Goal: Check status: Check status

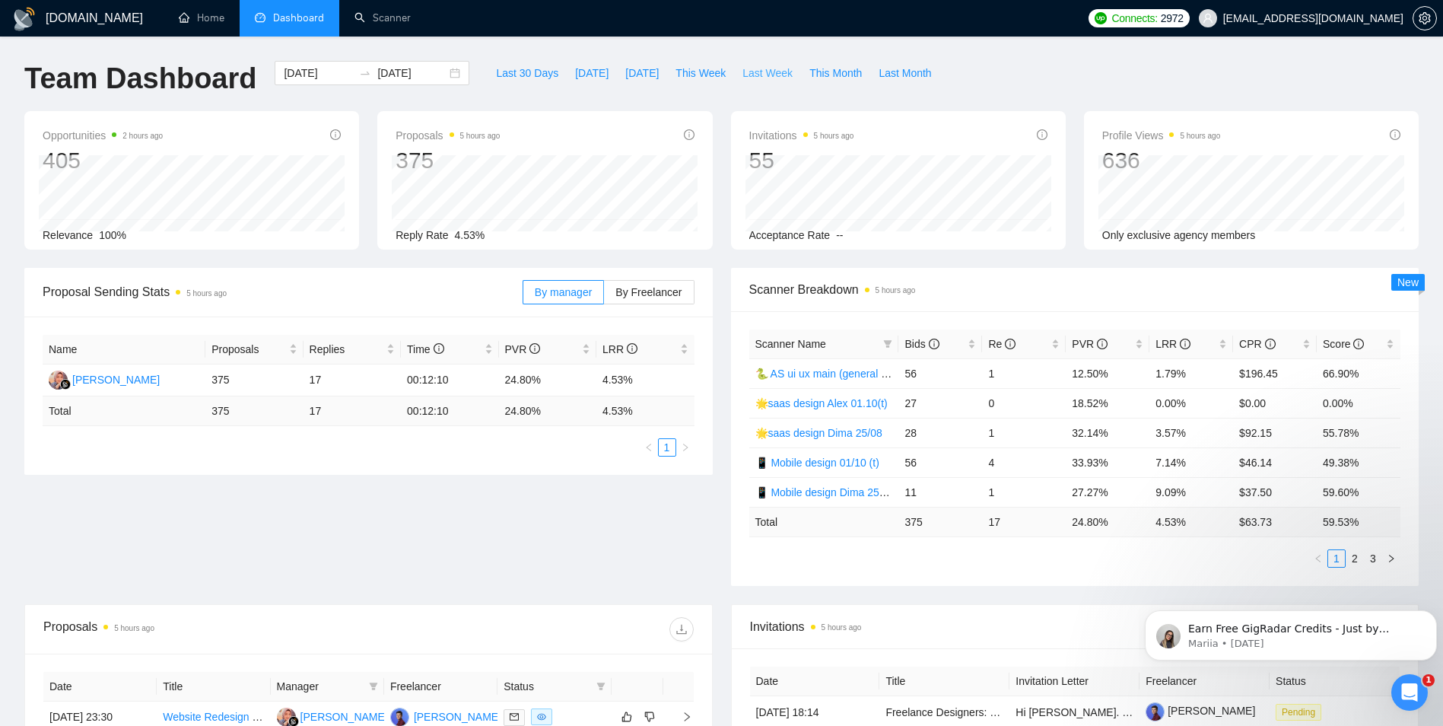
click at [756, 75] on span "Last Week" at bounding box center [768, 73] width 50 height 17
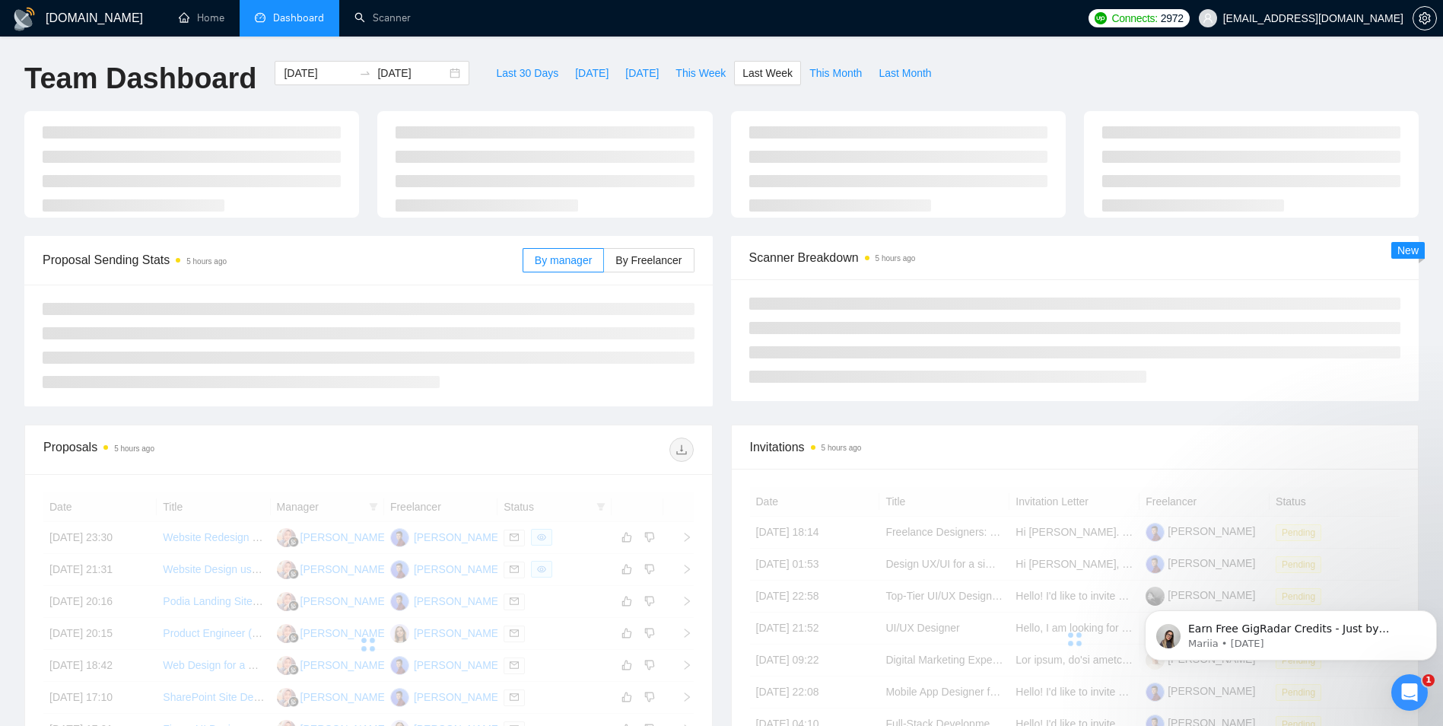
type input "[DATE]"
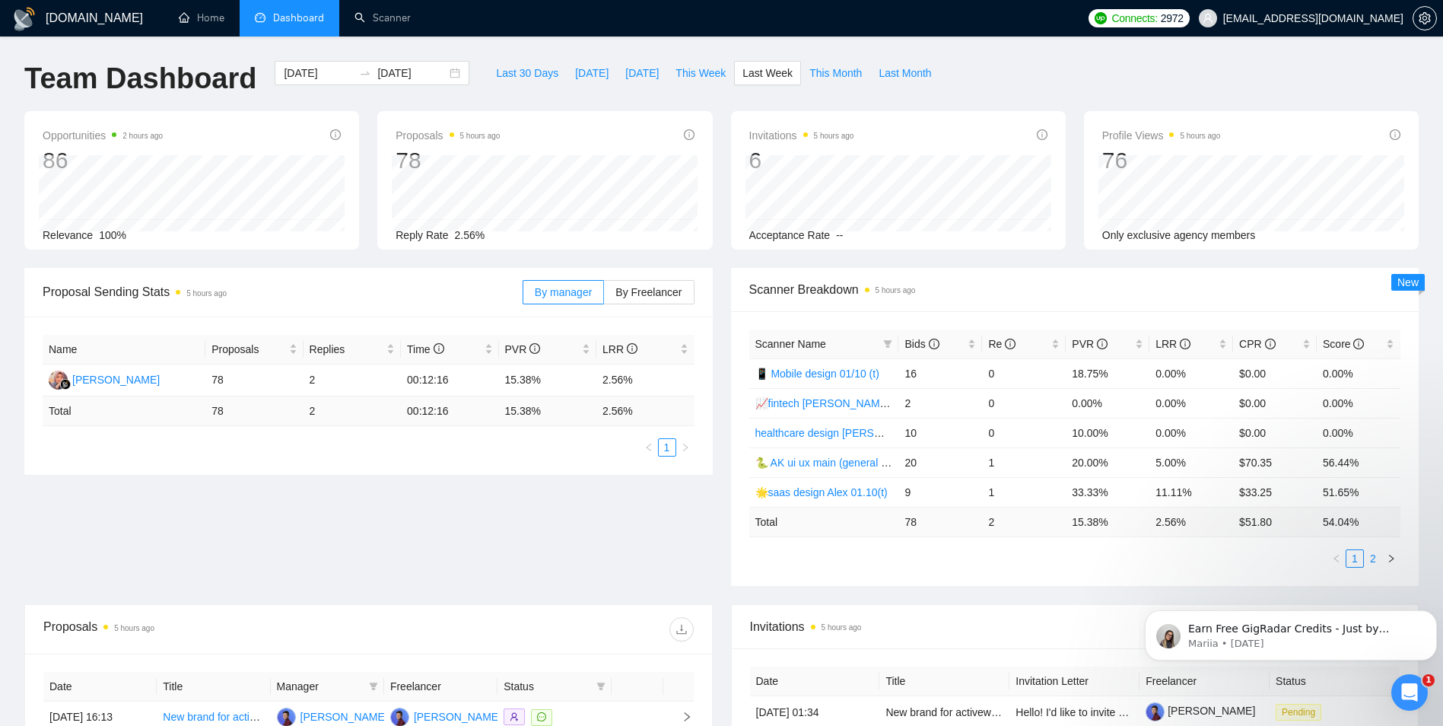
click at [1373, 561] on link "2" at bounding box center [1373, 558] width 17 height 17
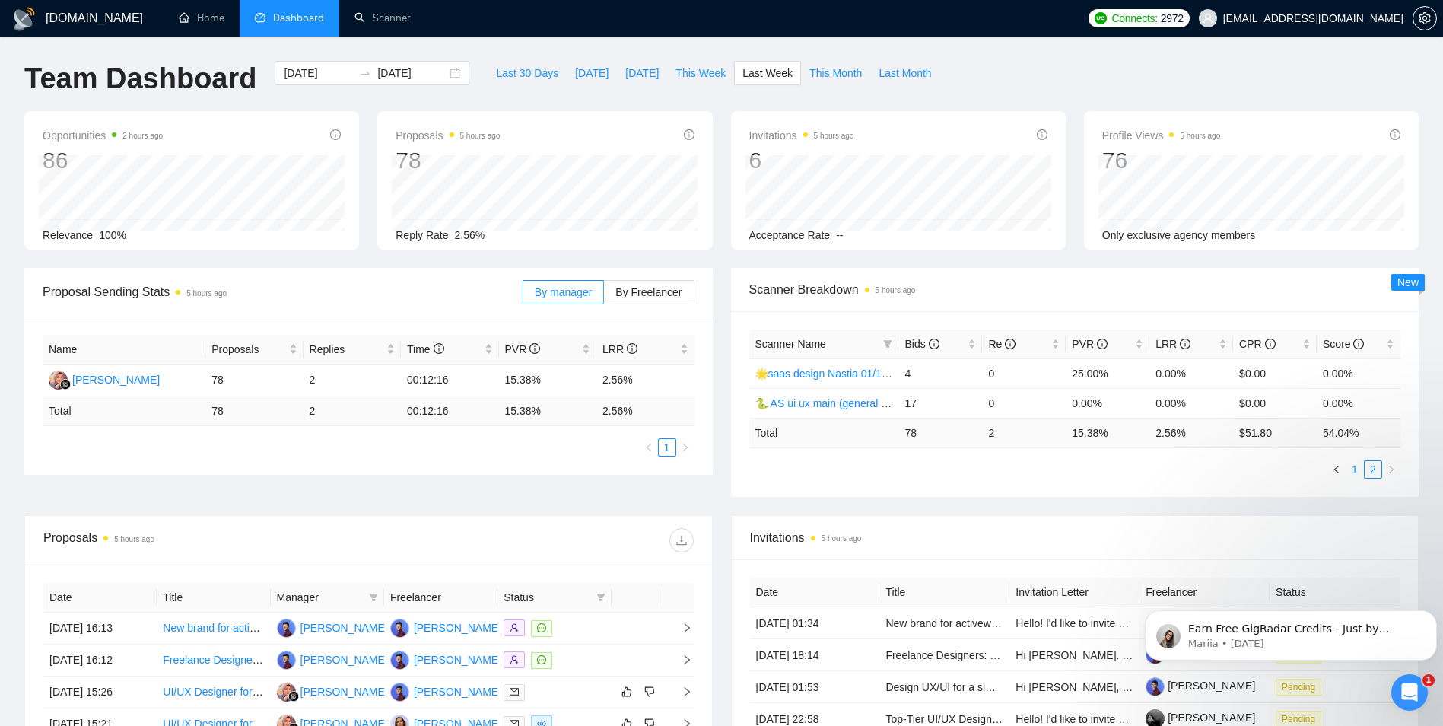
click at [1353, 472] on link "1" at bounding box center [1355, 469] width 17 height 17
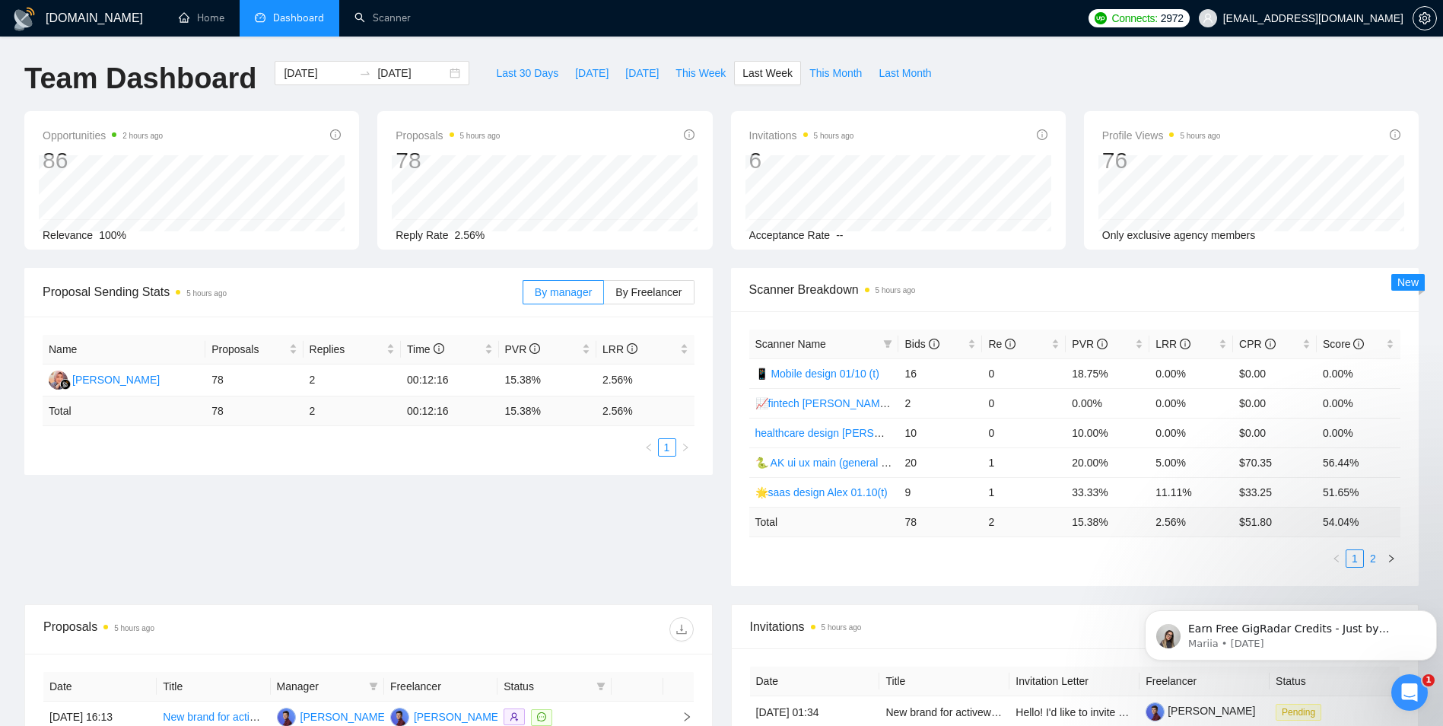
click at [1374, 557] on link "2" at bounding box center [1373, 558] width 17 height 17
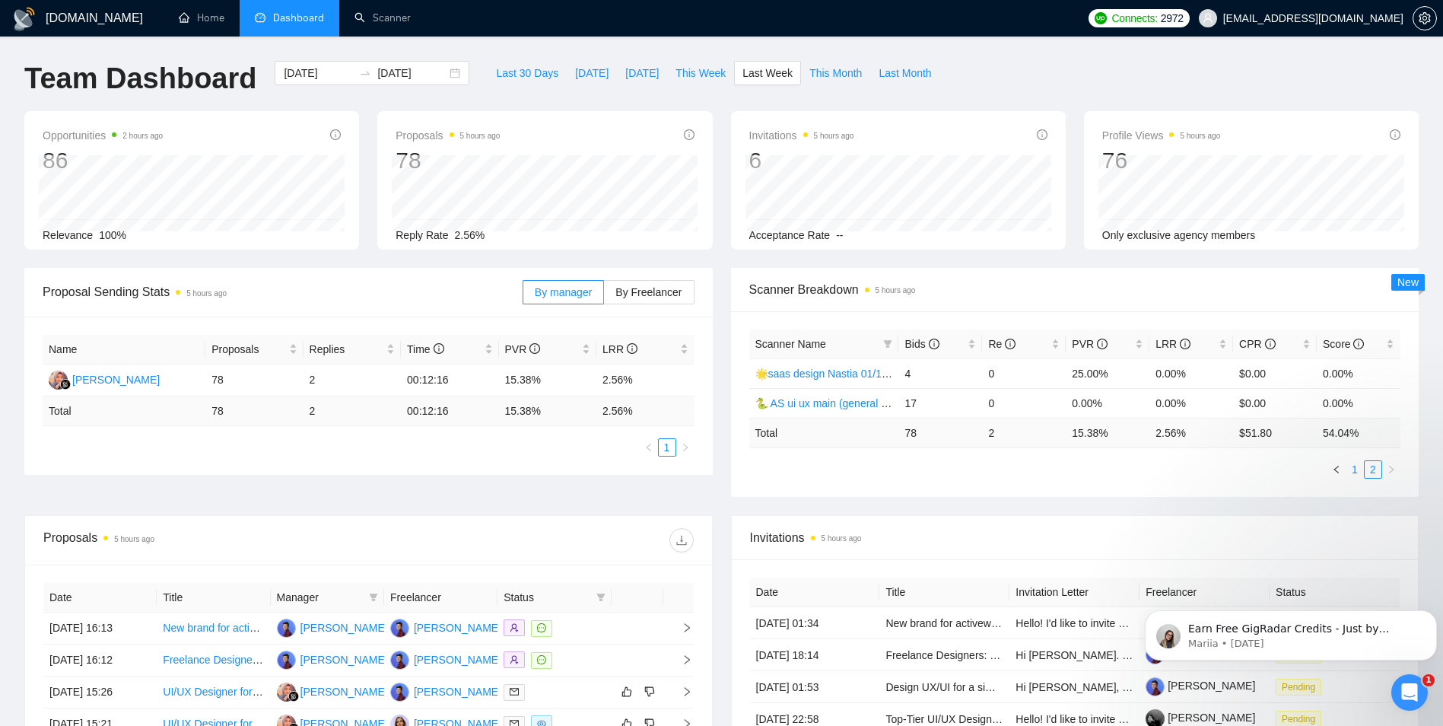
click at [1358, 467] on link "1" at bounding box center [1355, 469] width 17 height 17
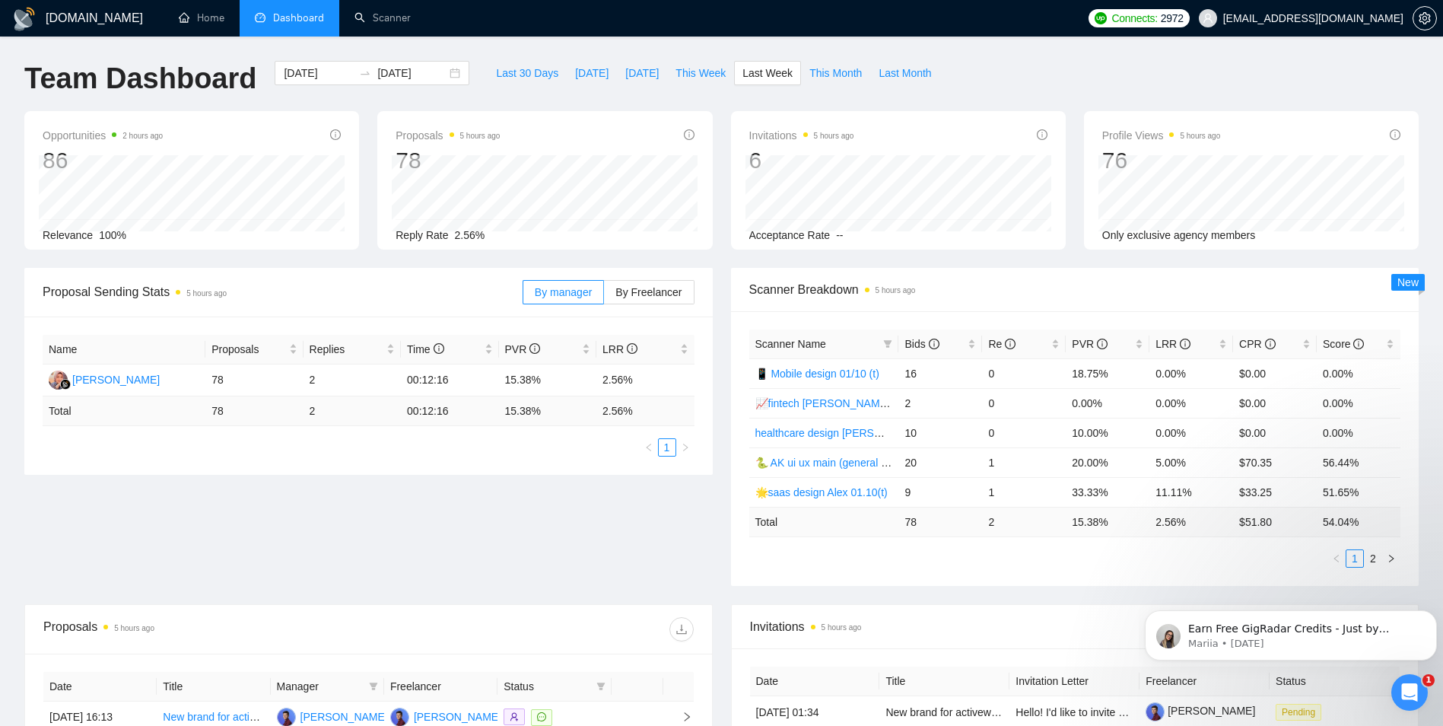
click at [1153, 284] on span "Scanner Breakdown 5 hours ago" at bounding box center [1075, 289] width 652 height 19
click at [445, 75] on div "[DATE] [DATE]" at bounding box center [372, 73] width 195 height 24
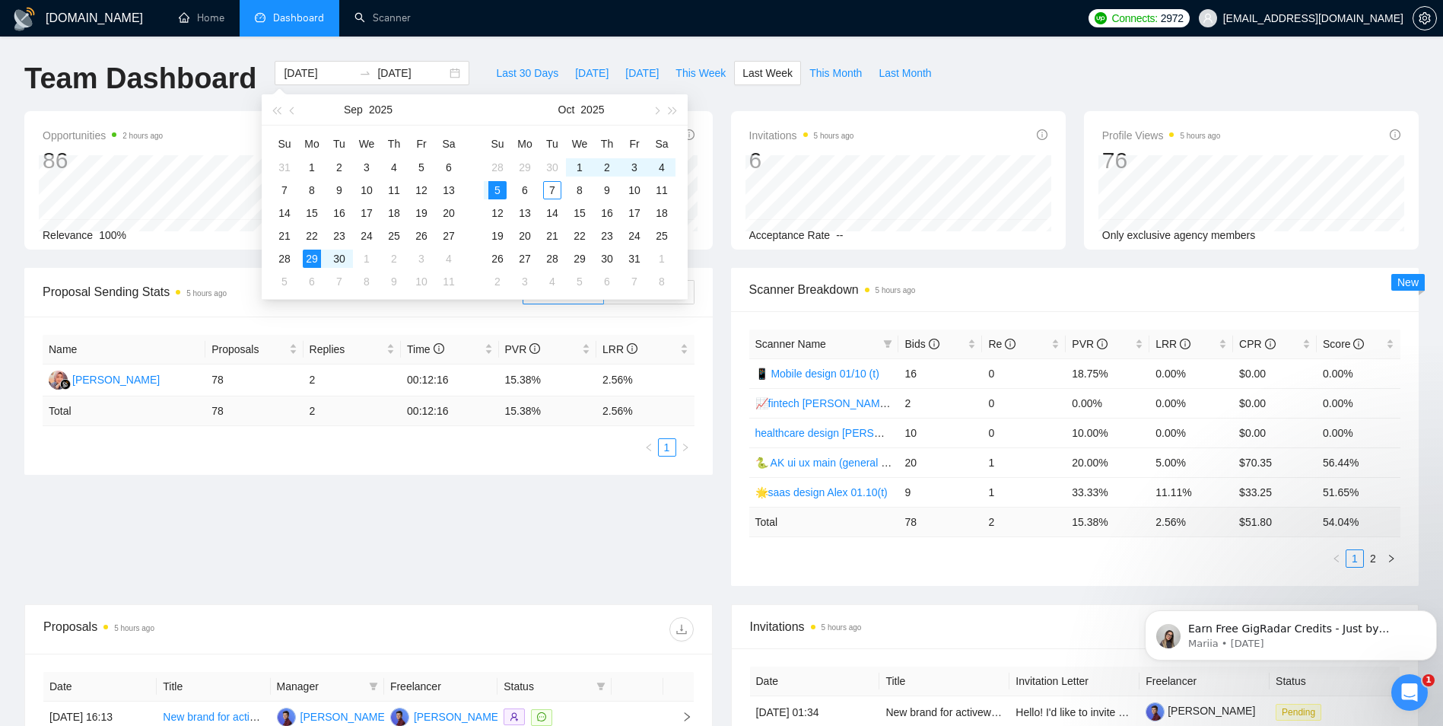
click at [722, 339] on div "Scanner Breakdown 5 hours ago Scanner Name Bids Re PVR LRR CPR Score 📱 Mobile d…" at bounding box center [1075, 427] width 707 height 318
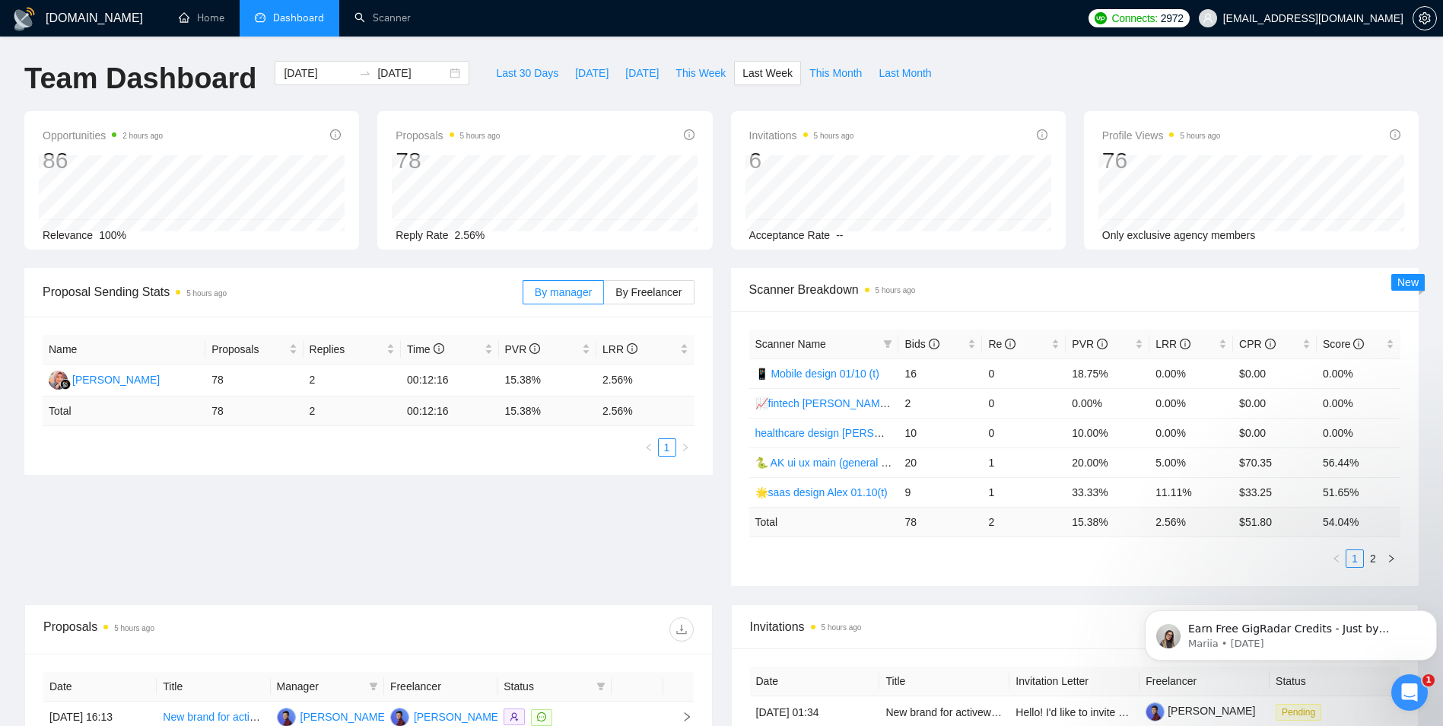
click at [726, 320] on div "Scanner Breakdown 5 hours ago Scanner Name Bids Re PVR LRR CPR Score 📱 Mobile d…" at bounding box center [1075, 427] width 707 height 318
click at [717, 326] on div "Proposal Sending Stats 5 hours ago By manager By Freelancer Name Proposals Repl…" at bounding box center [368, 371] width 707 height 207
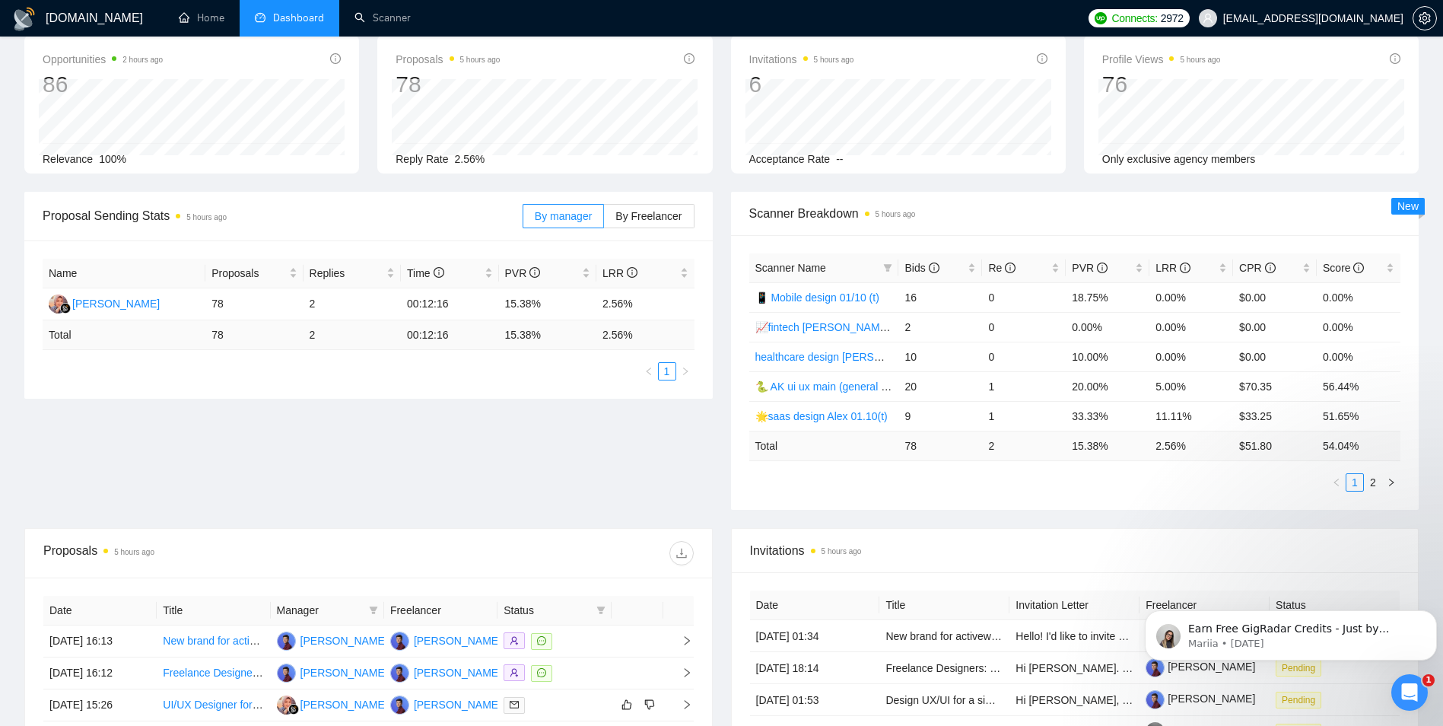
scroll to position [152, 0]
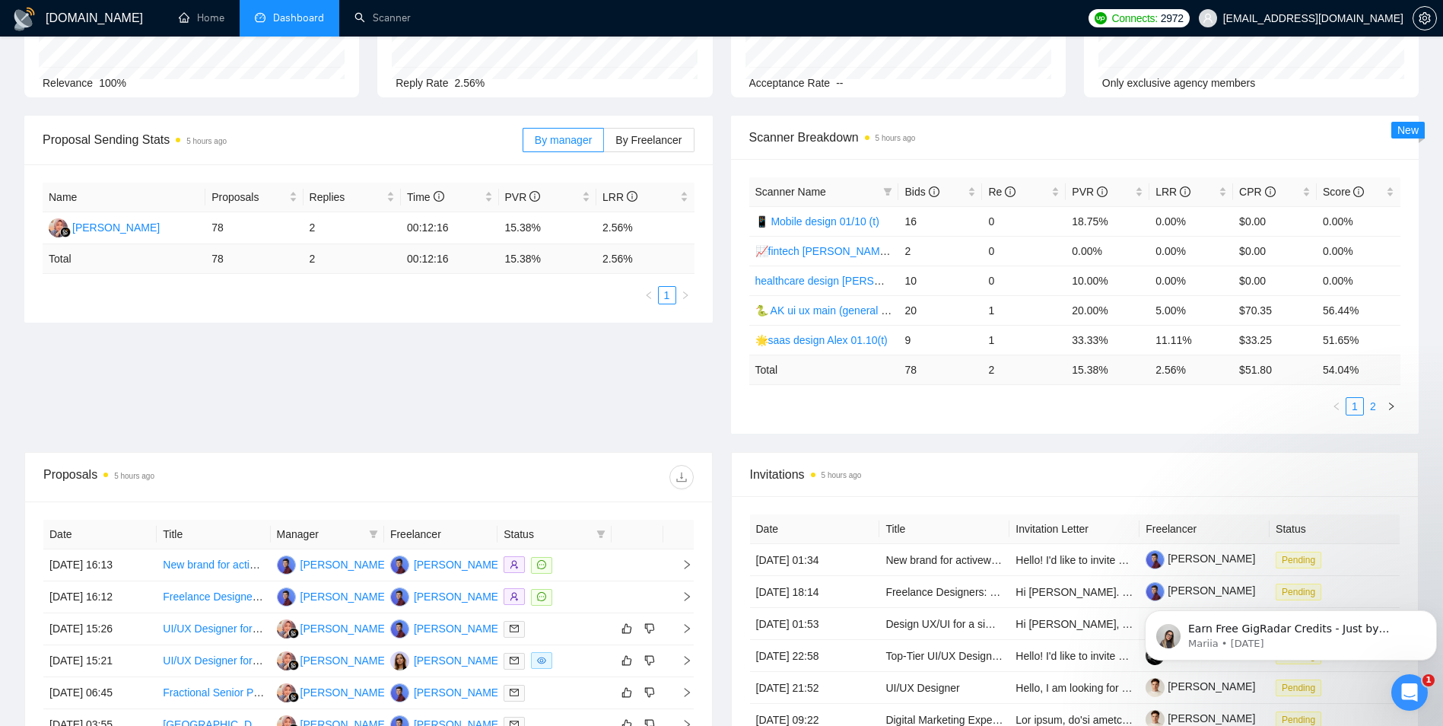
click at [1377, 407] on link "2" at bounding box center [1373, 406] width 17 height 17
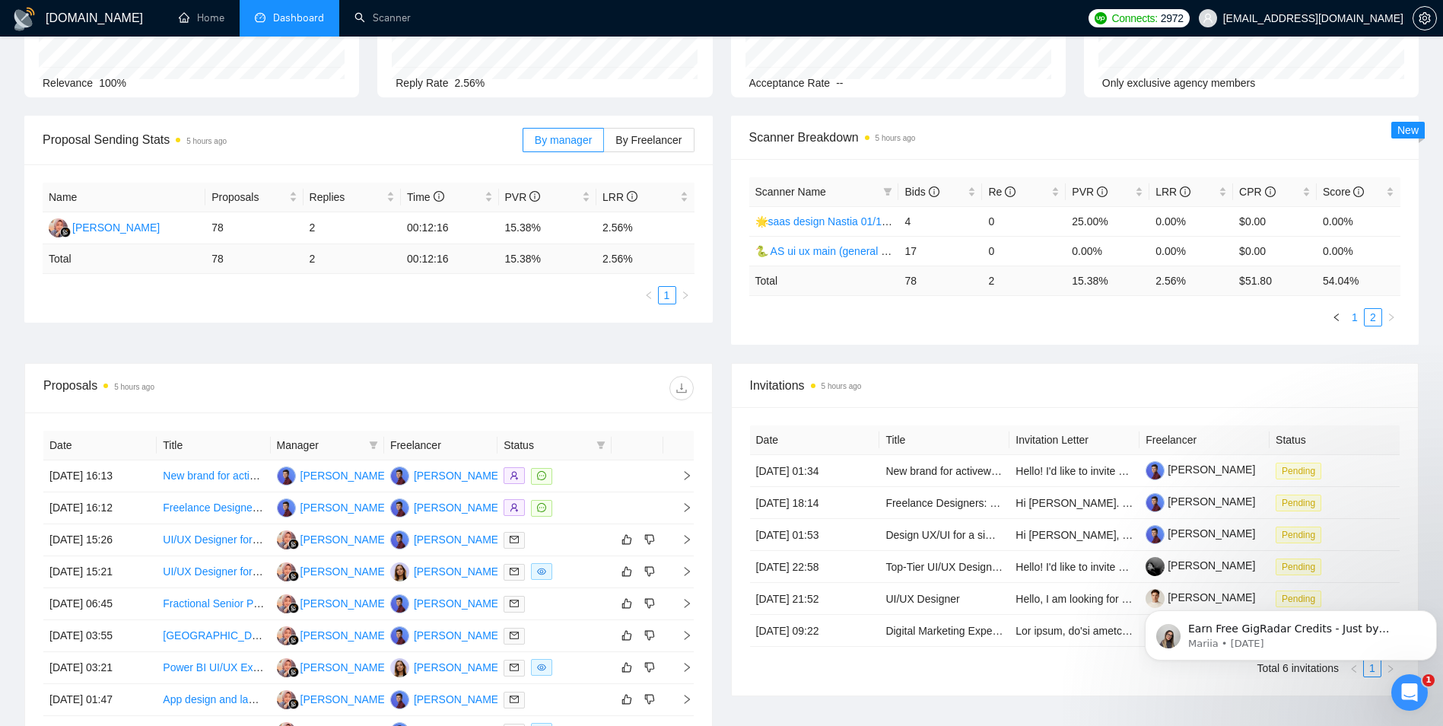
click at [1355, 320] on link "1" at bounding box center [1355, 317] width 17 height 17
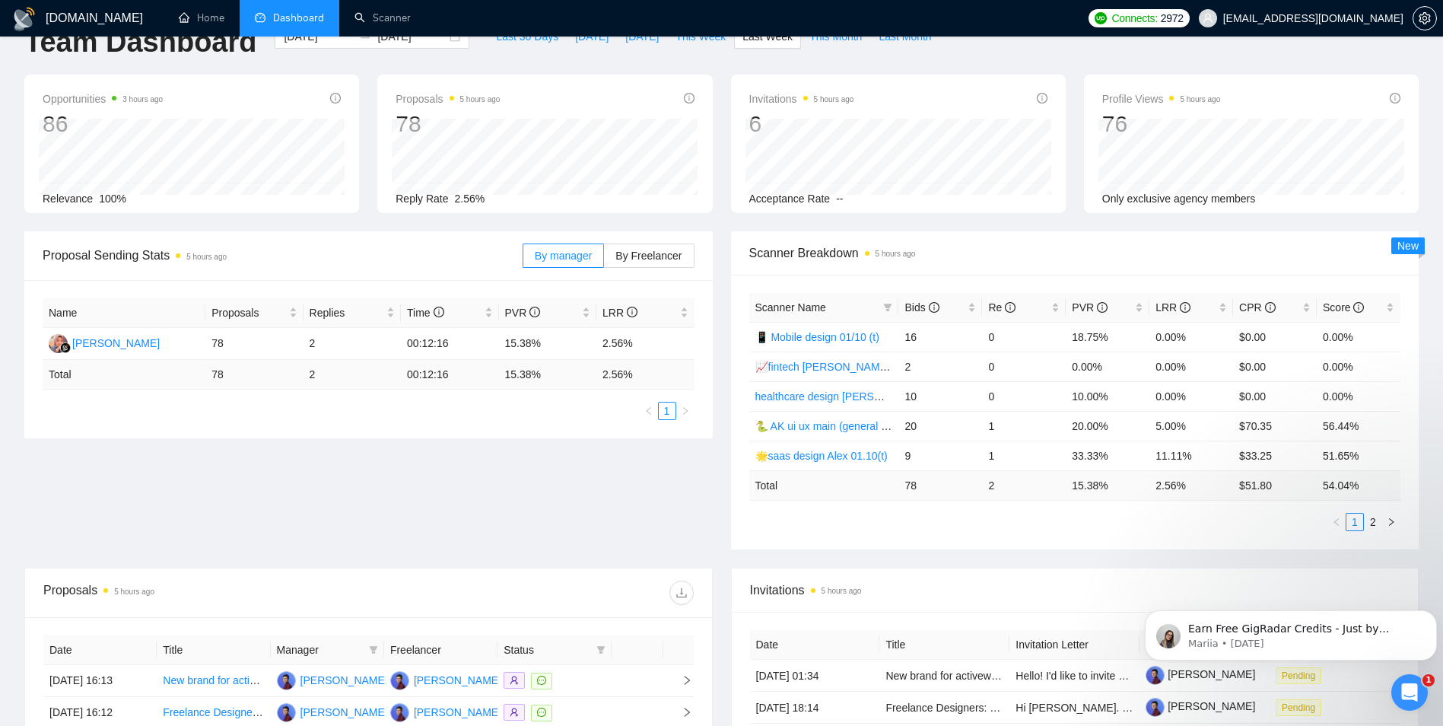
scroll to position [0, 0]
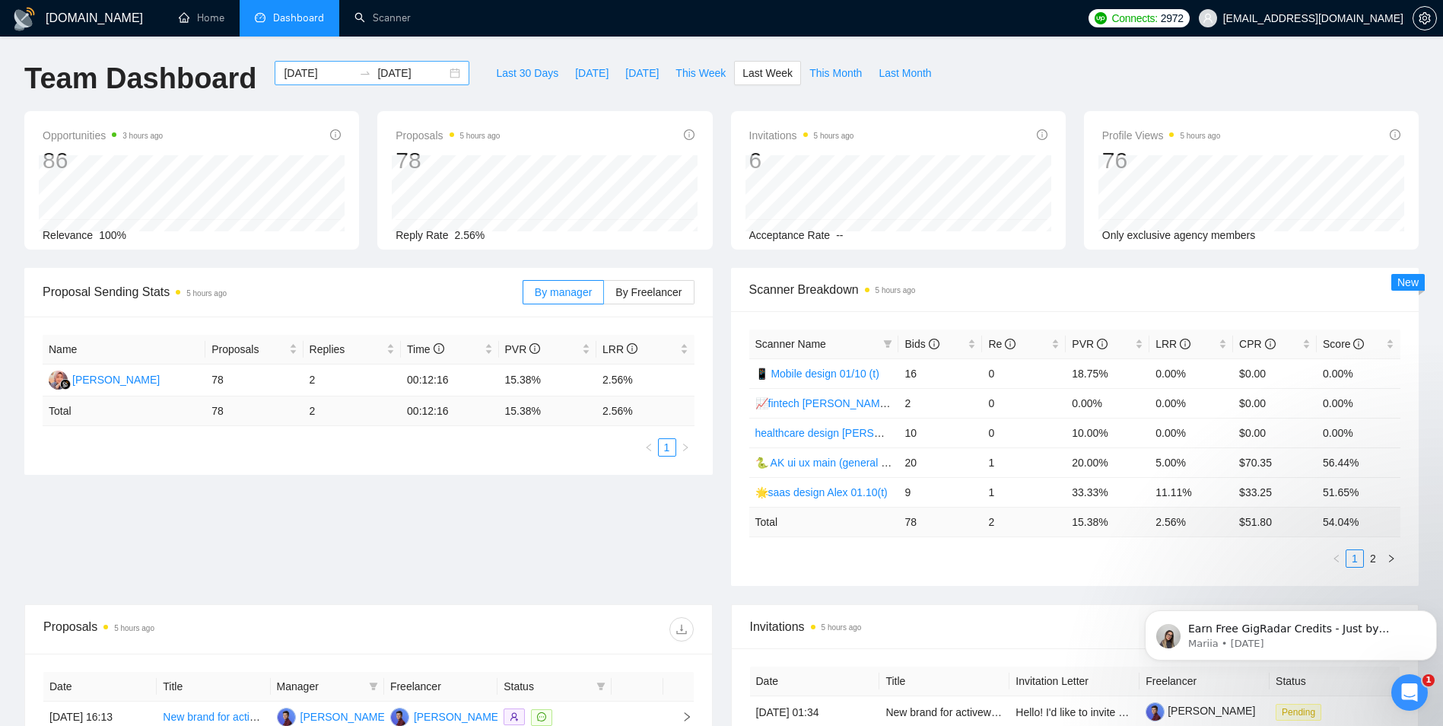
click at [443, 70] on div "[DATE] [DATE]" at bounding box center [372, 73] width 195 height 24
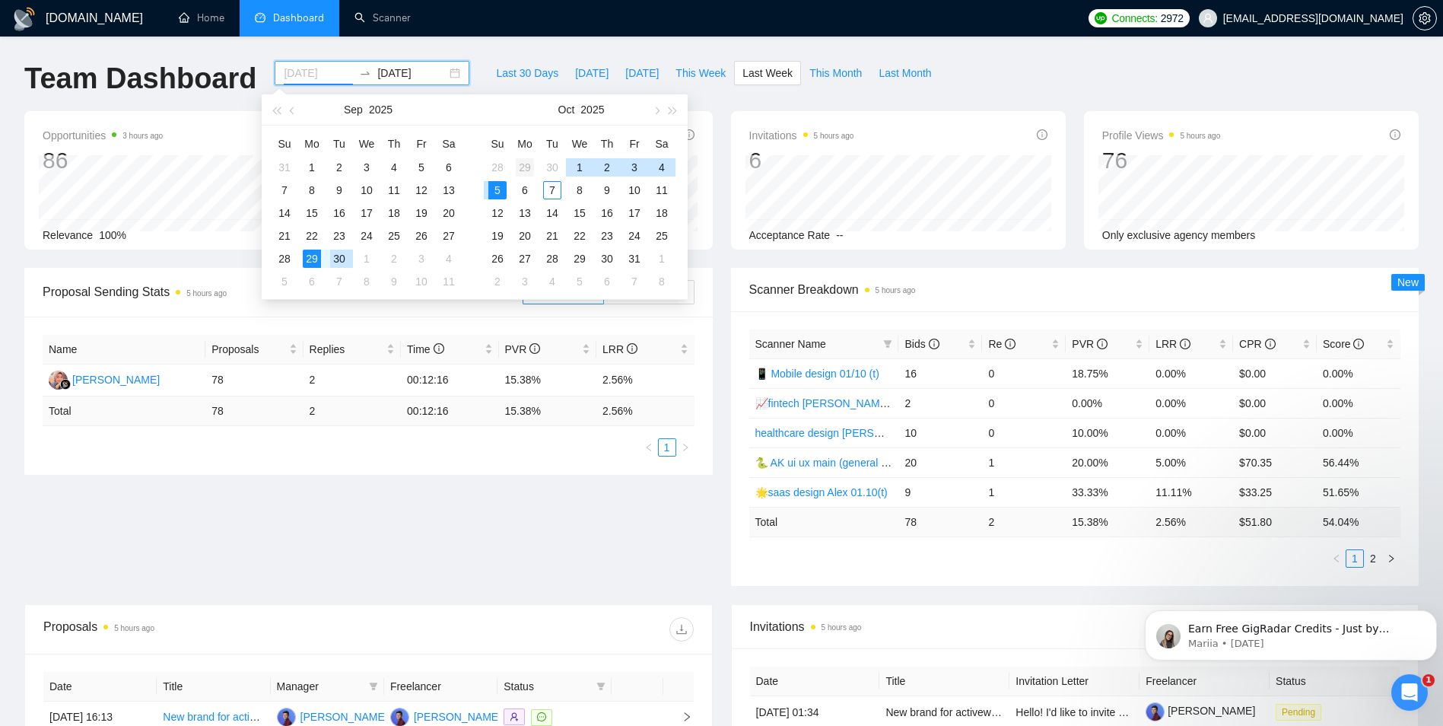
type input "[DATE]"
click at [525, 168] on div "29" at bounding box center [525, 167] width 18 height 18
click at [551, 167] on div "30" at bounding box center [552, 167] width 18 height 18
type input "[DATE]"
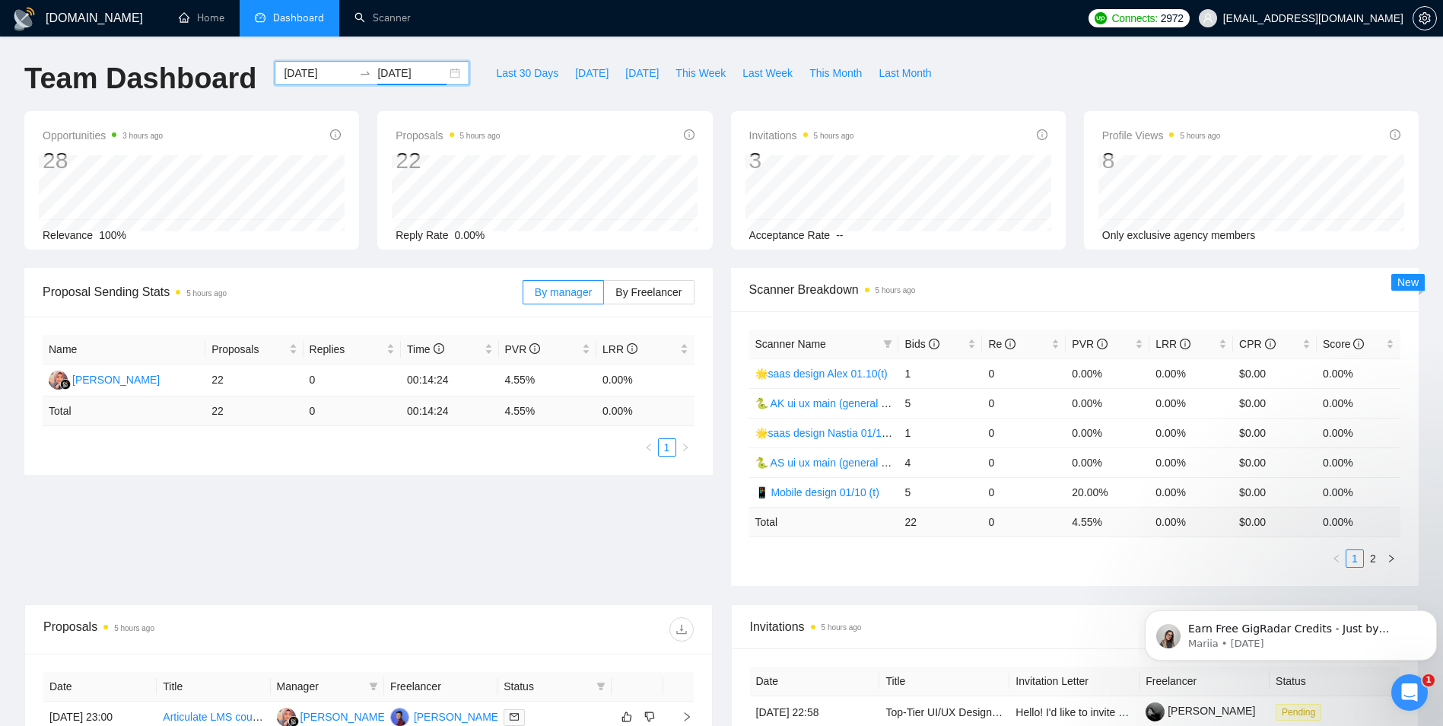
click at [444, 73] on div "[DATE] [DATE]" at bounding box center [372, 73] width 195 height 24
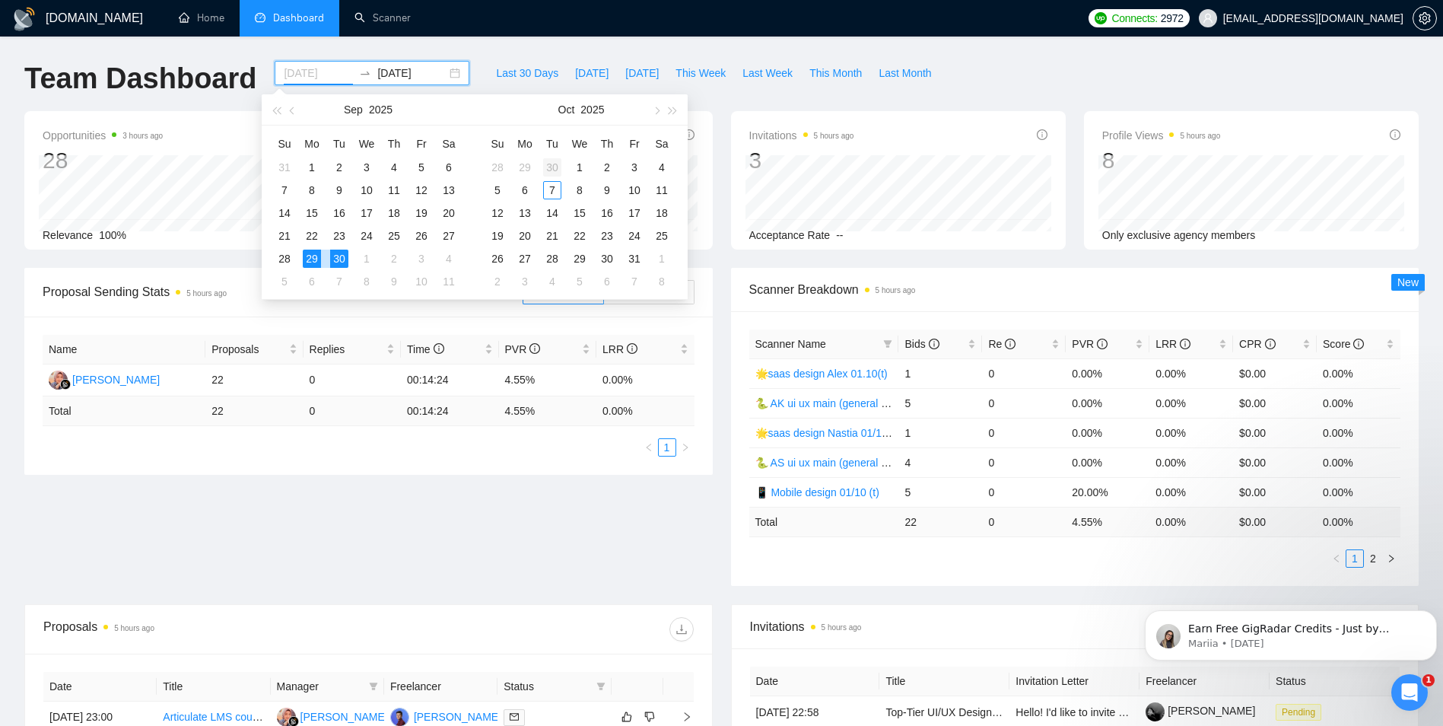
type input "[DATE]"
click at [554, 167] on div "30" at bounding box center [552, 167] width 18 height 18
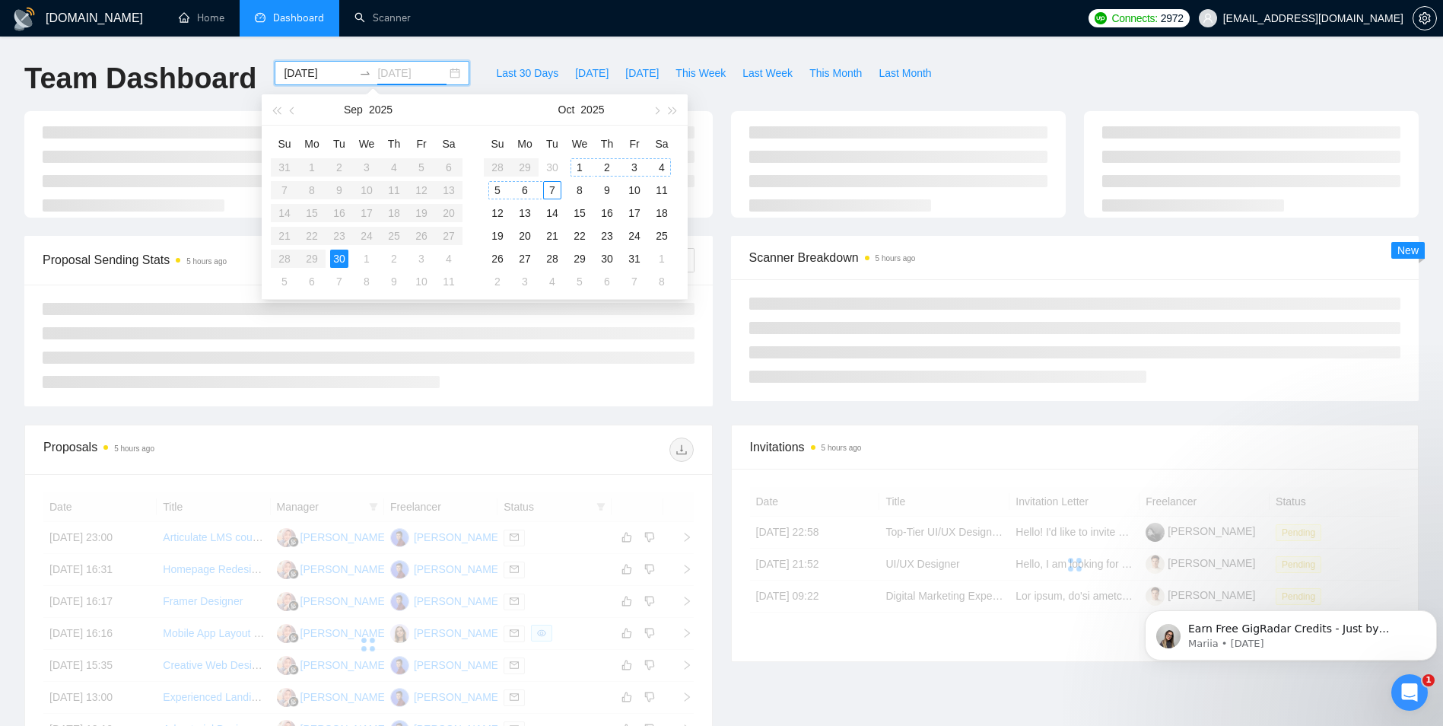
type input "[DATE]"
click at [550, 192] on div "7" at bounding box center [552, 190] width 18 height 18
